Goal: Obtain resource: Download file/media

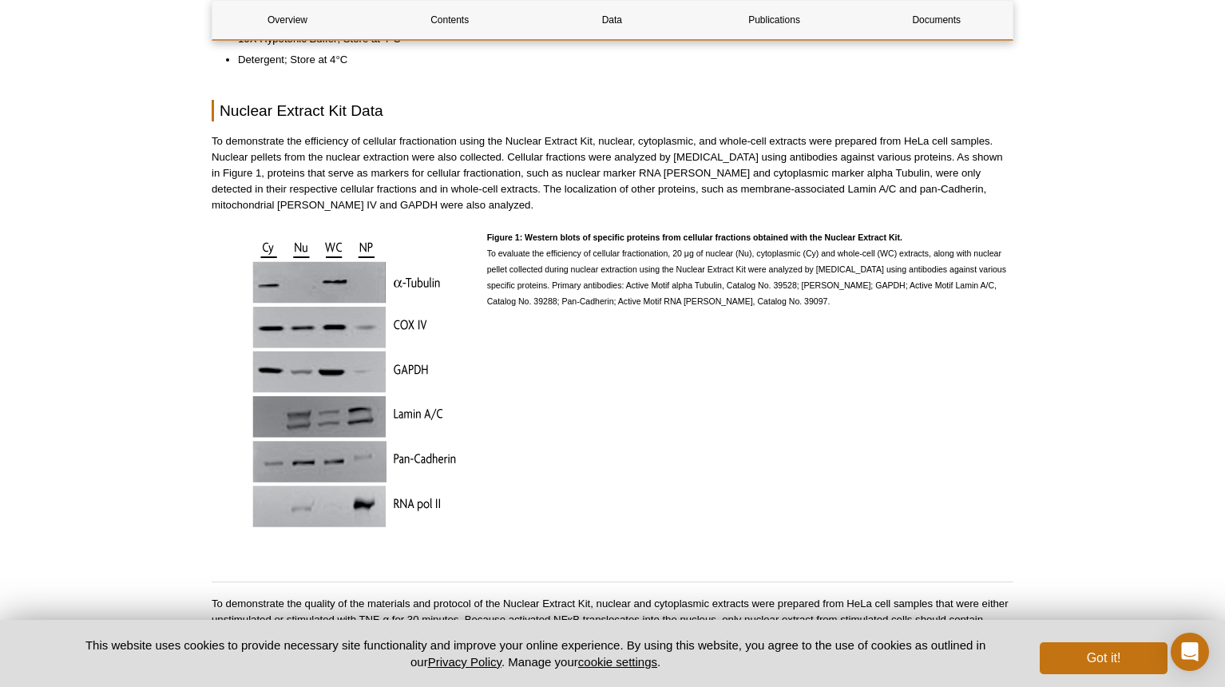
scroll to position [1289, 0]
click at [593, 18] on link "Data" at bounding box center [612, 20] width 150 height 38
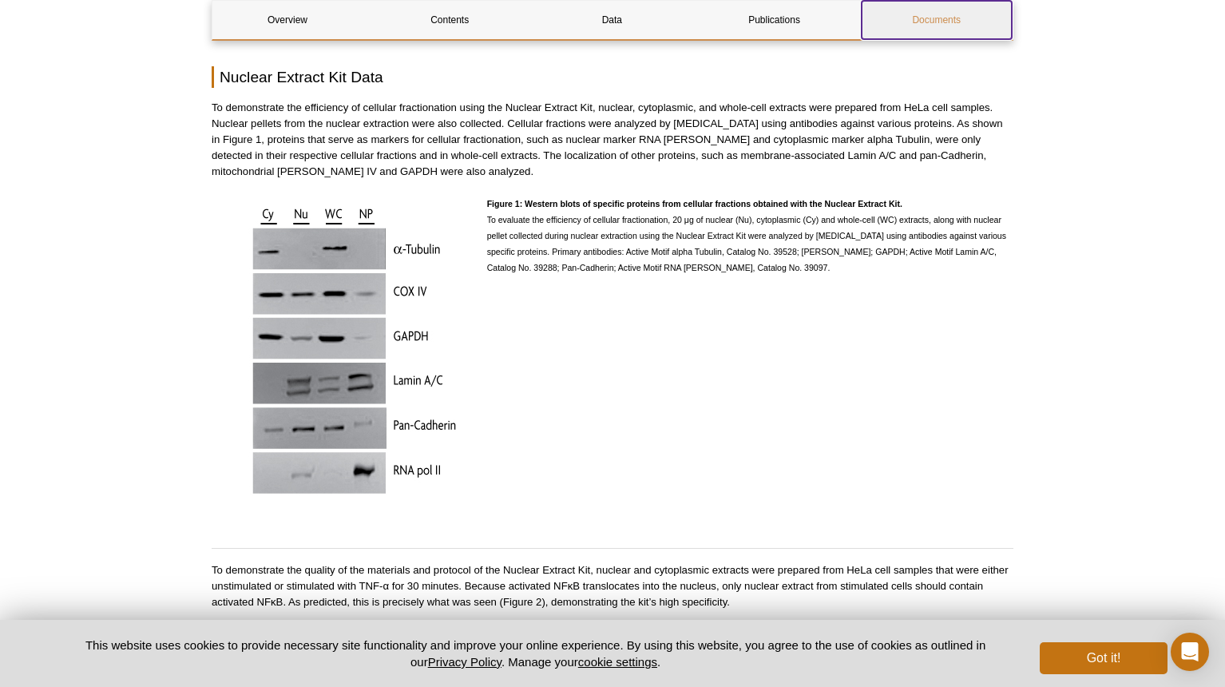
click at [970, 20] on link "Documents" at bounding box center [936, 20] width 150 height 38
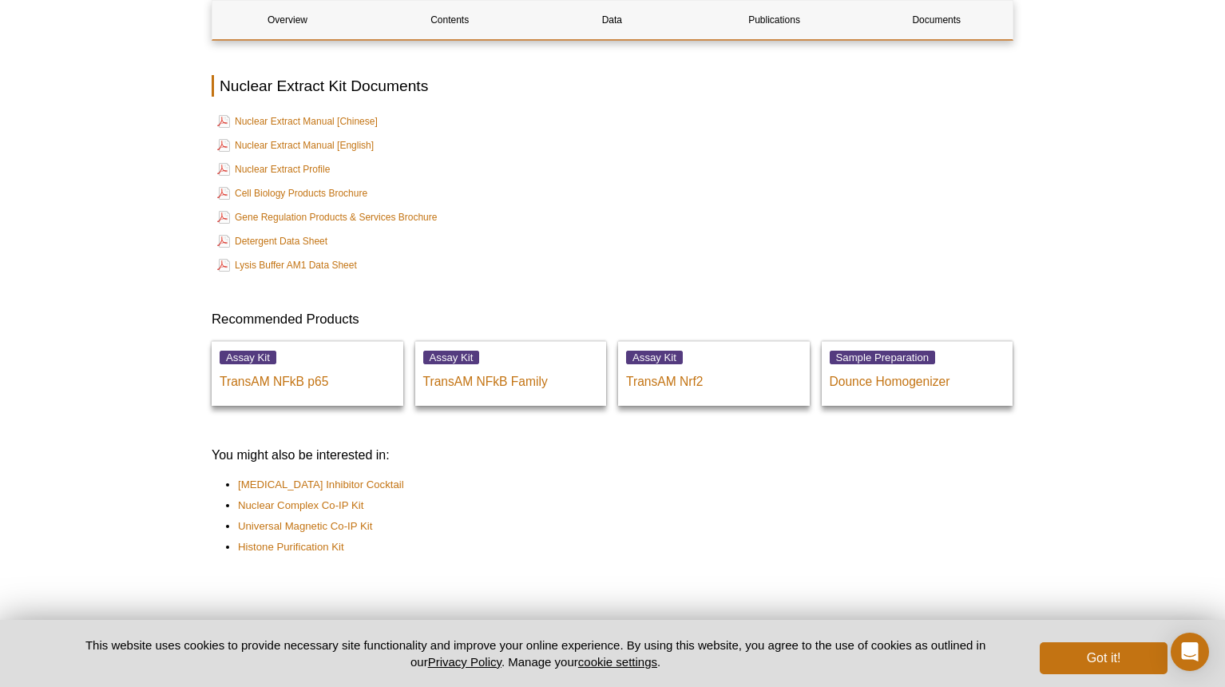
scroll to position [2859, 0]
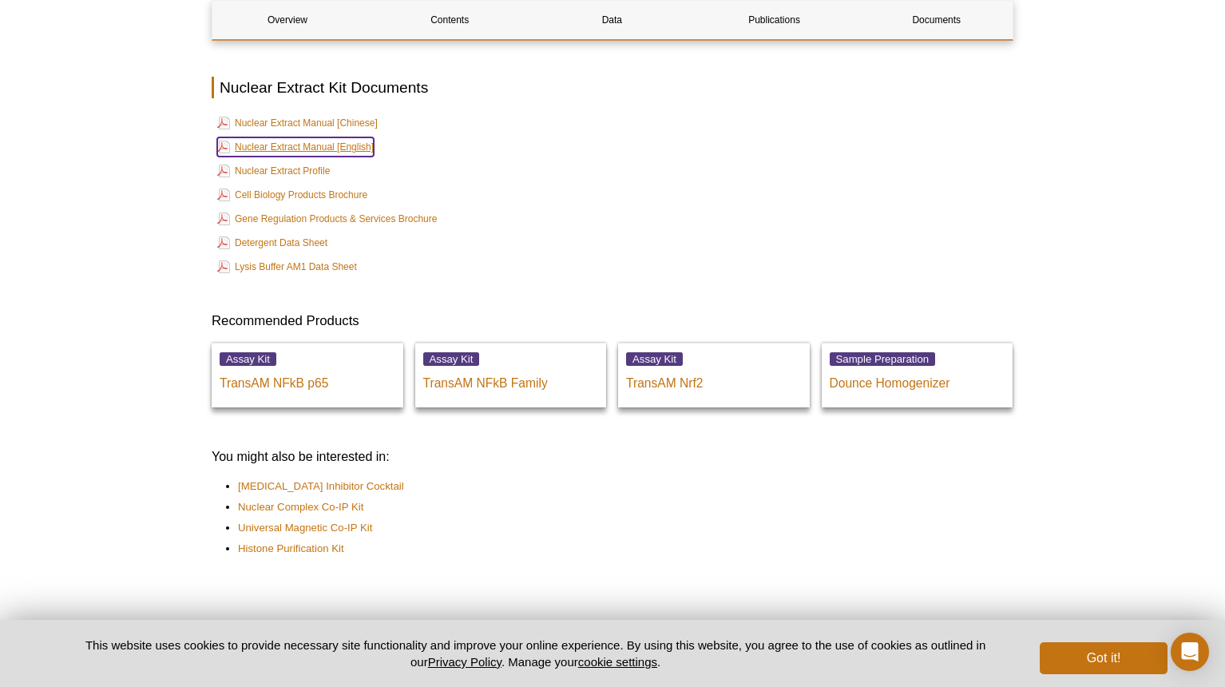
click at [327, 137] on link "Nuclear Extract Manual [English]" at bounding box center [295, 146] width 156 height 19
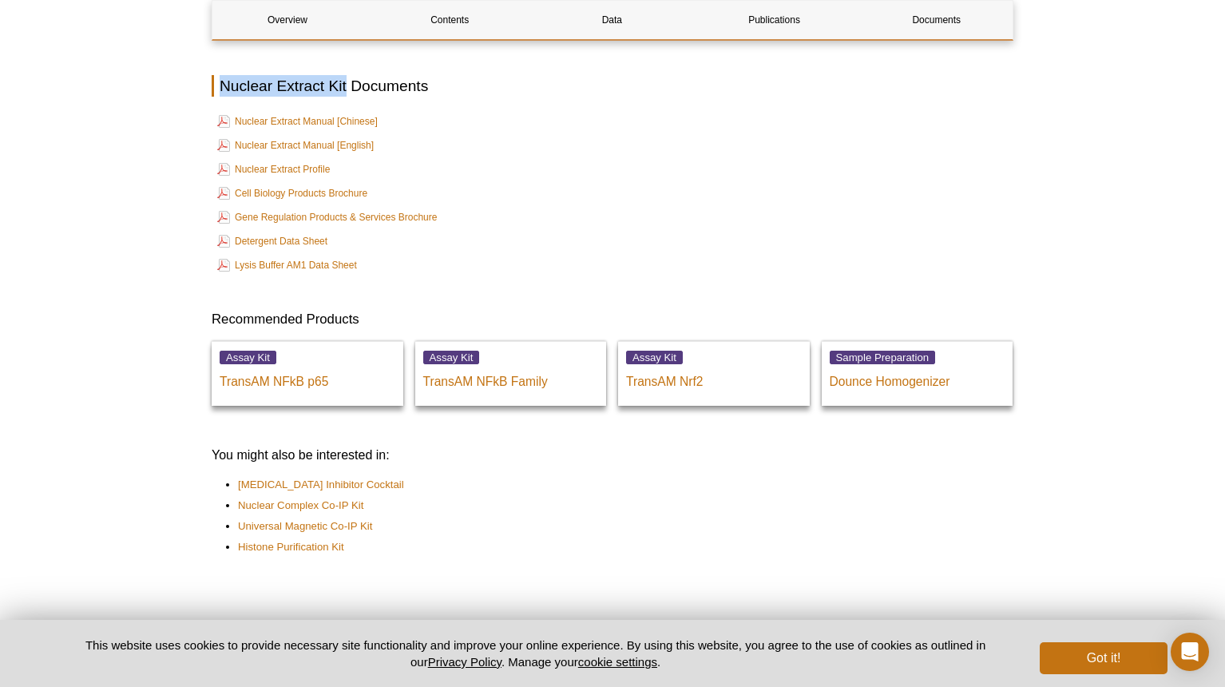
drag, startPoint x: 348, startPoint y: 69, endPoint x: 223, endPoint y: 64, distance: 125.4
click at [223, 75] on h2 "Nuclear Extract Kit Documents" at bounding box center [613, 86] width 802 height 22
copy h2 "Nuclear Extract Kit"
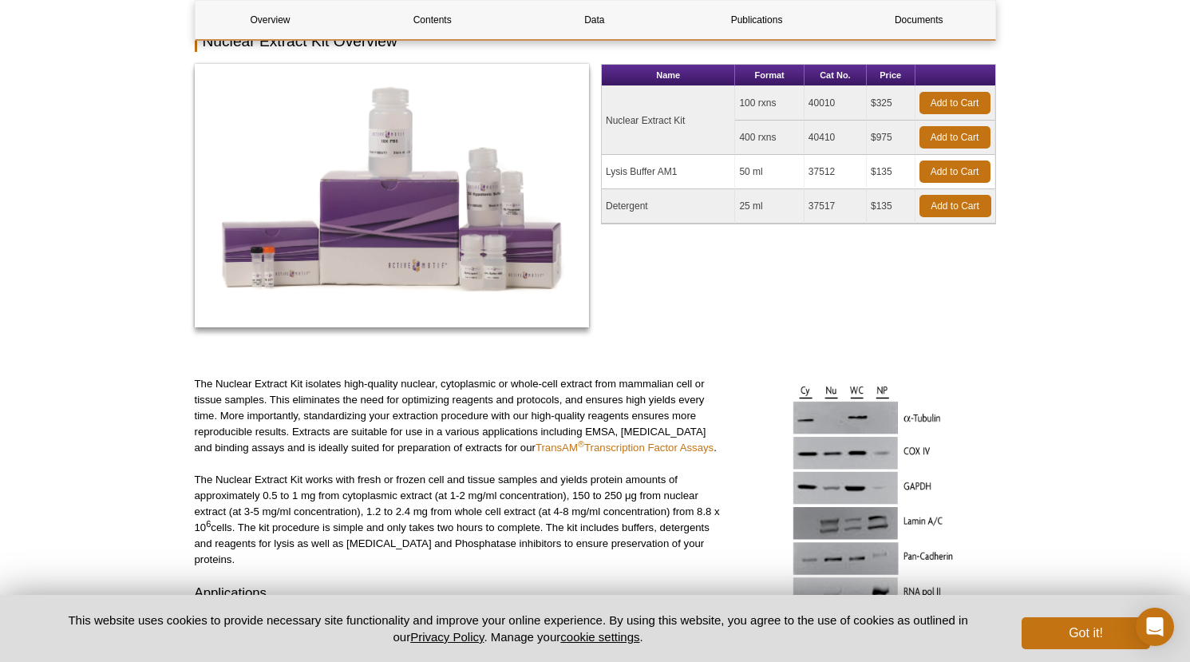
scroll to position [204, 0]
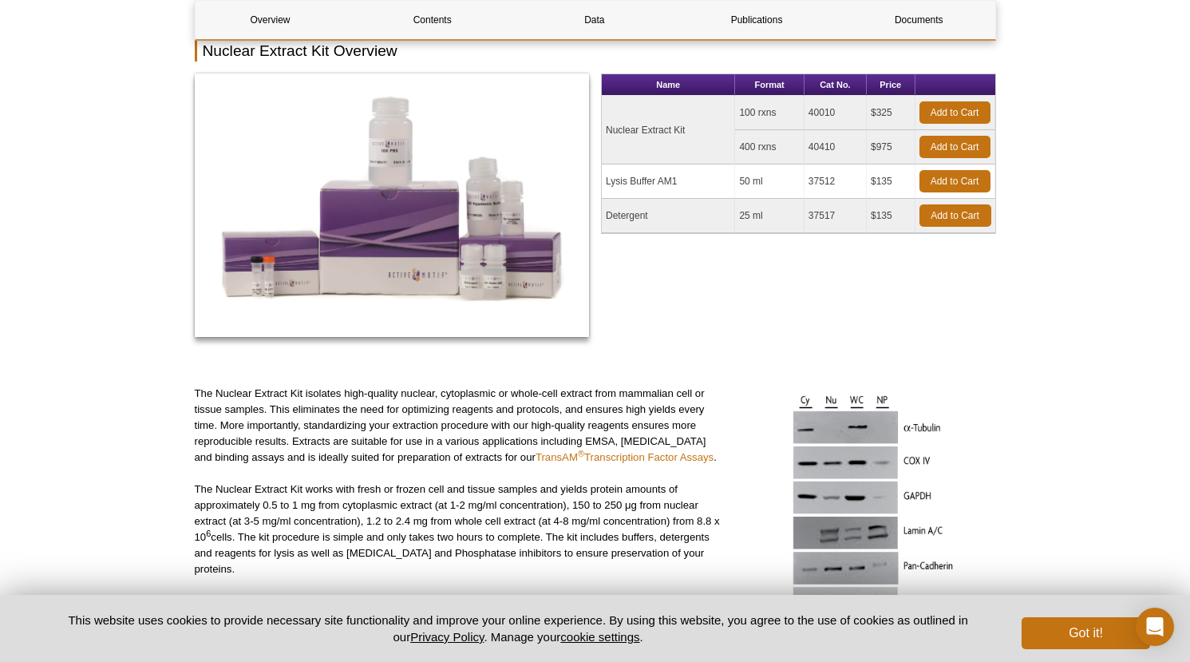
click at [826, 106] on td "40010" at bounding box center [836, 113] width 62 height 34
copy td "40010"
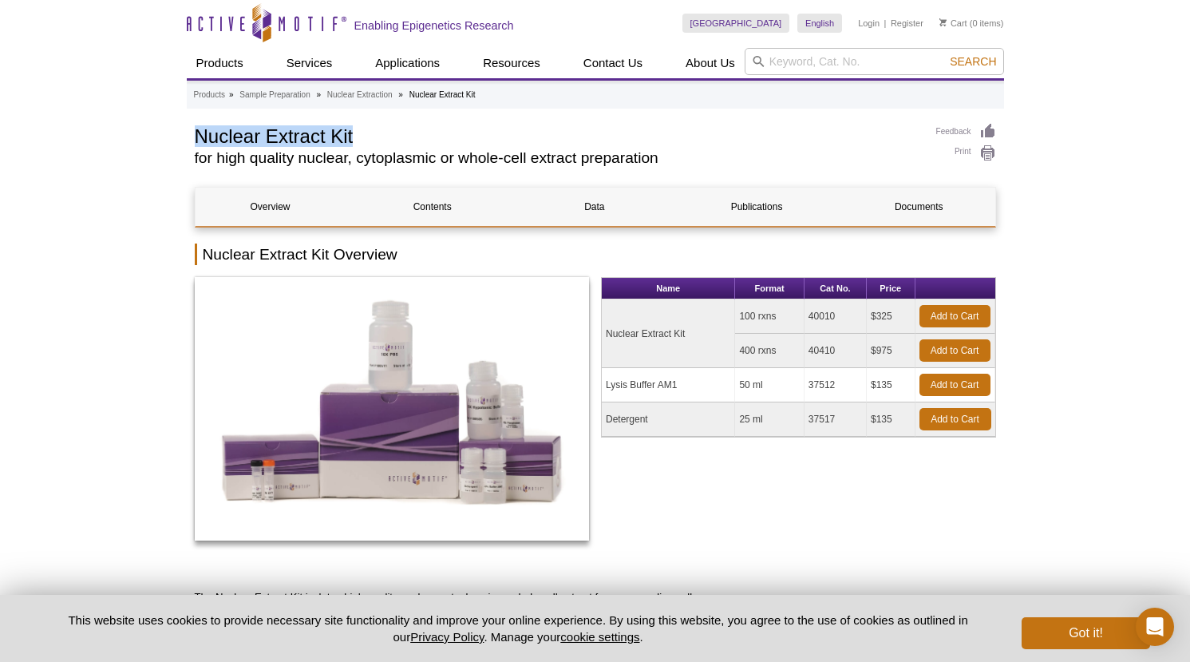
scroll to position [6, 0]
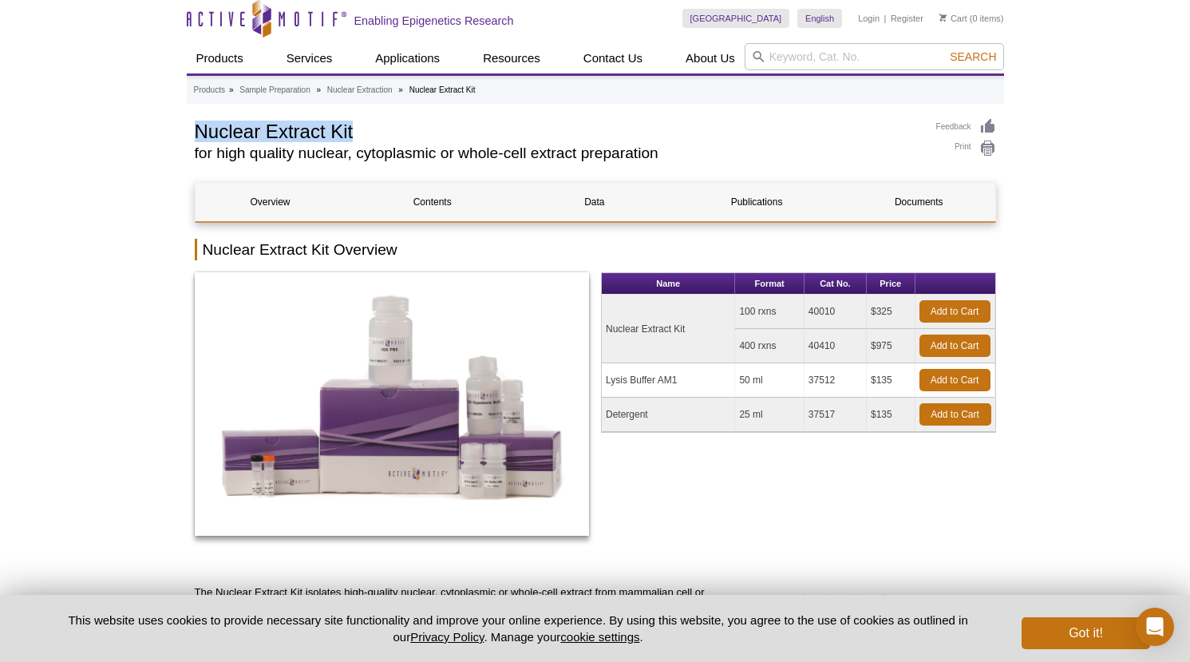
drag, startPoint x: 357, startPoint y: 131, endPoint x: 192, endPoint y: 137, distance: 164.6
copy h1 "Nuclear Extract Kit"
